Goal: Find specific page/section: Find specific page/section

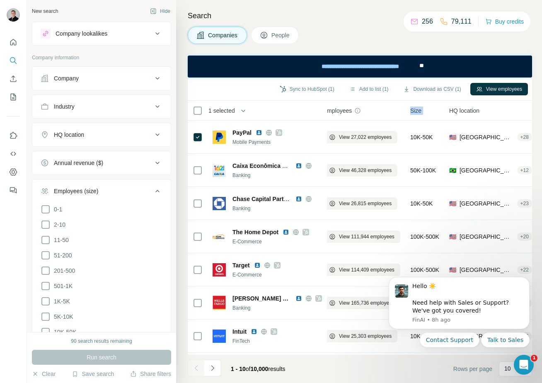
click at [18, 100] on button "My lists" at bounding box center [13, 97] width 13 height 15
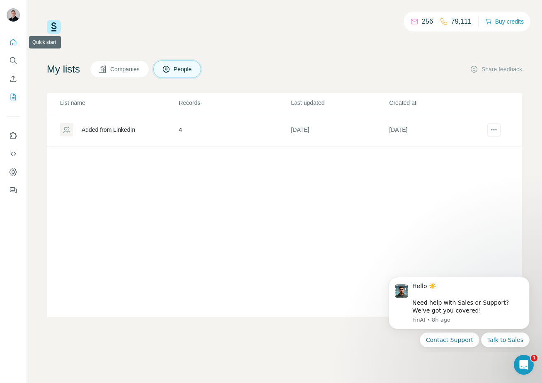
click at [13, 40] on icon "Quick start" at bounding box center [13, 42] width 8 height 8
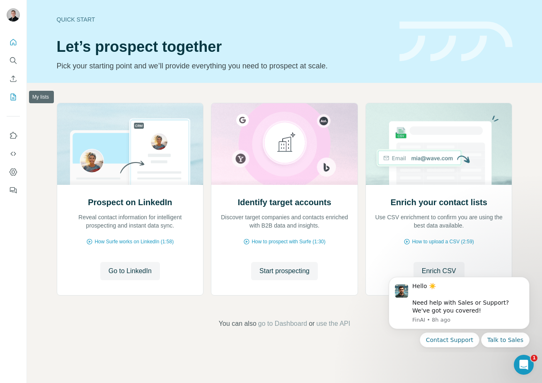
click at [16, 101] on icon "My lists" at bounding box center [13, 97] width 8 height 8
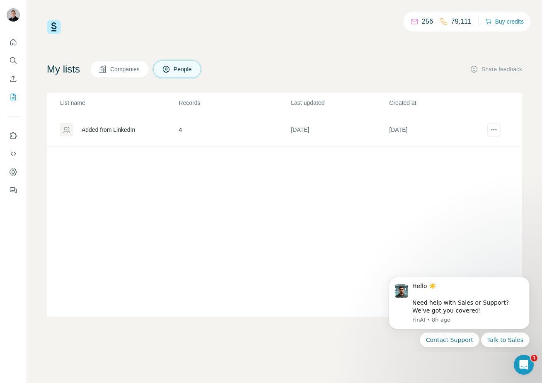
click at [134, 67] on span "Companies" at bounding box center [125, 69] width 30 height 8
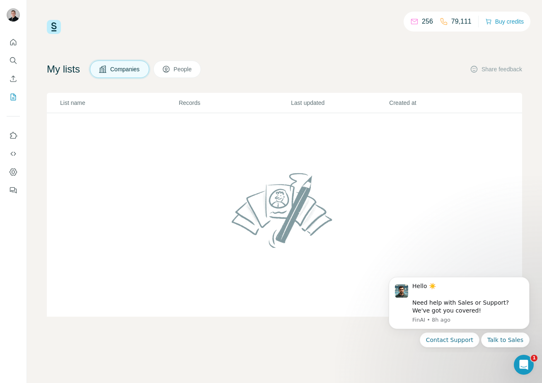
click at [190, 68] on span "People" at bounding box center [183, 69] width 19 height 8
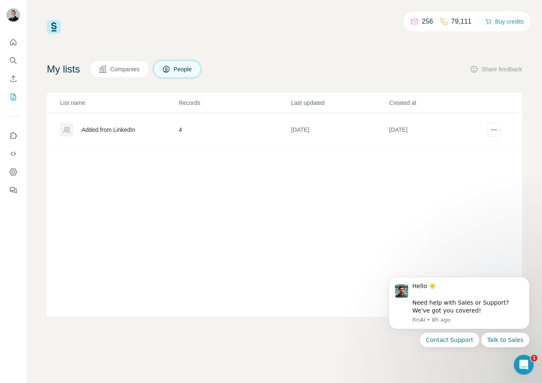
click at [121, 71] on span "Companies" at bounding box center [125, 69] width 30 height 8
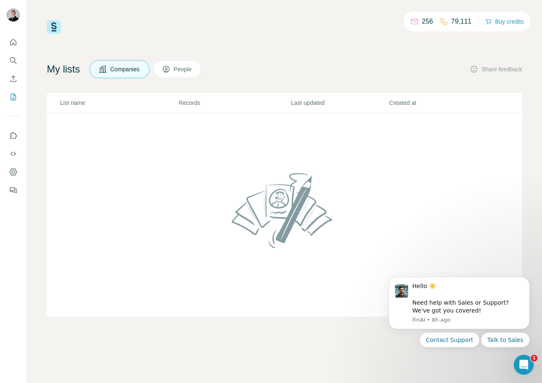
click at [221, 189] on div at bounding box center [285, 215] width 133 height 99
